Goal: Find specific page/section: Find specific page/section

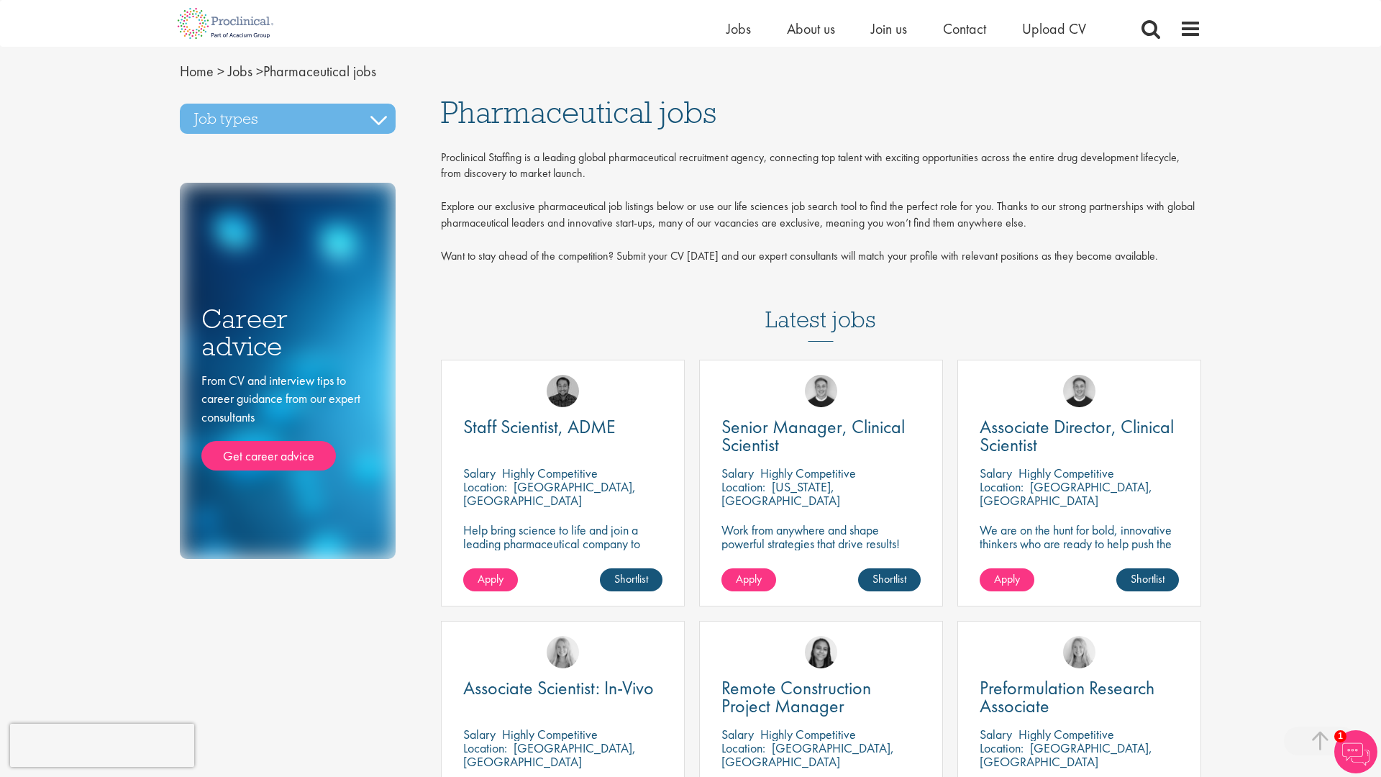
scroll to position [1048, 0]
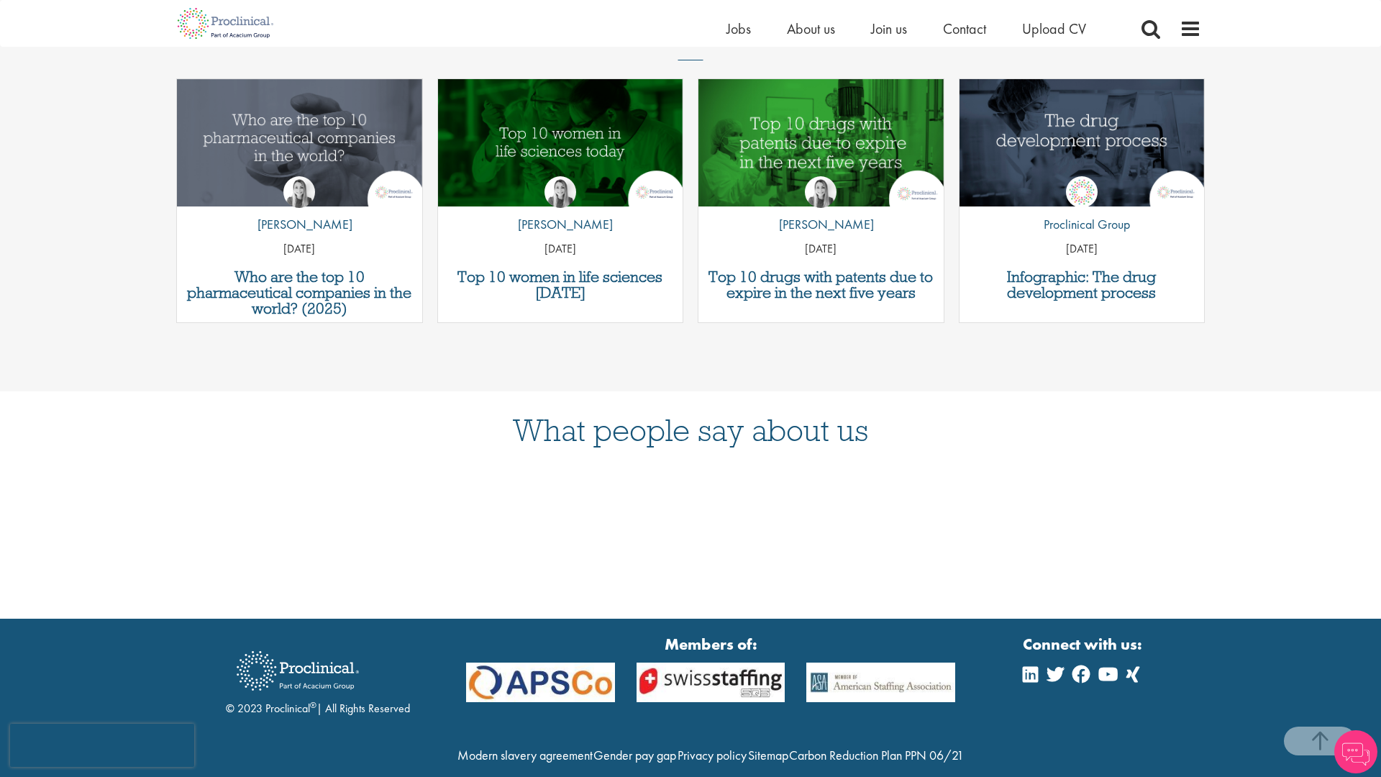
scroll to position [2316, 0]
